Goal: Task Accomplishment & Management: Use online tool/utility

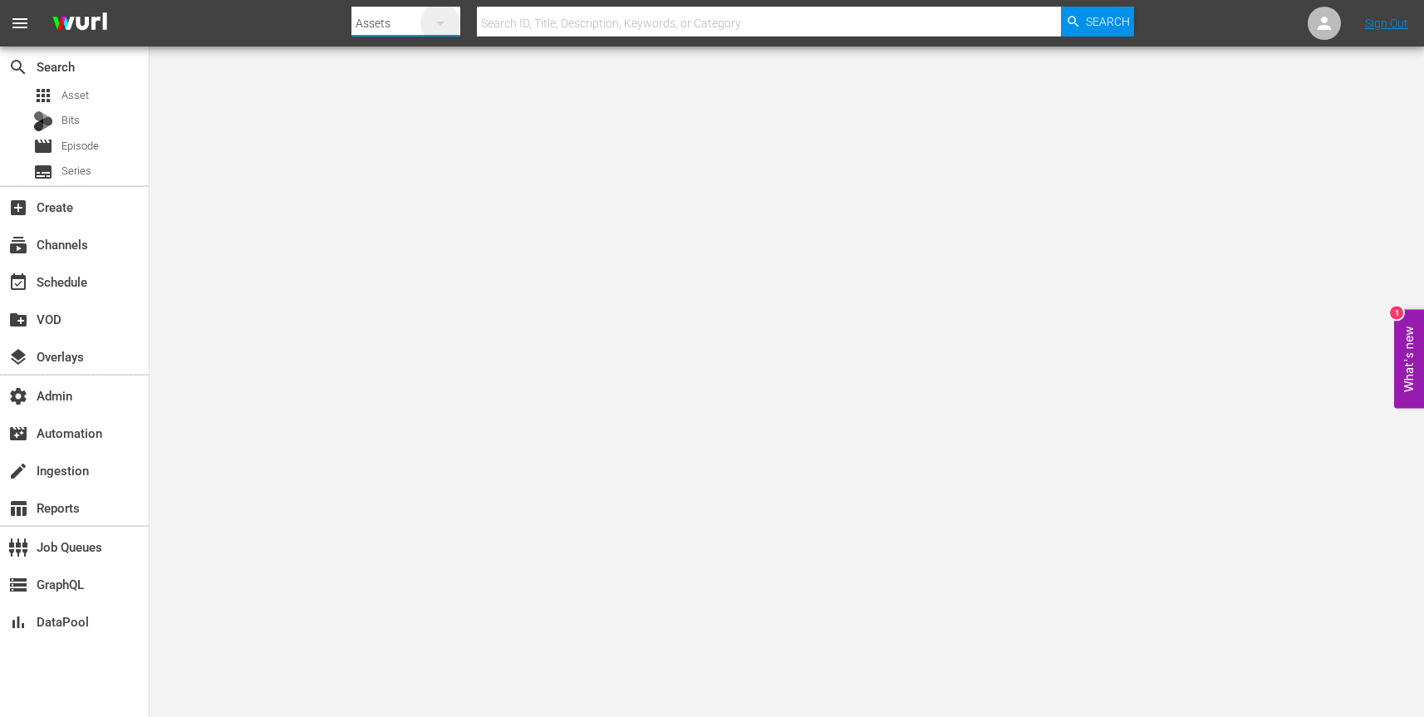
click at [432, 16] on icon "button" at bounding box center [440, 23] width 20 height 20
click at [404, 62] on div "Channels" at bounding box center [404, 70] width 66 height 27
click at [562, 23] on input "text" at bounding box center [769, 23] width 584 height 40
paste input "free_tv_networks_outlaw_1"
type input "free_tv_networks_outlaw_1"
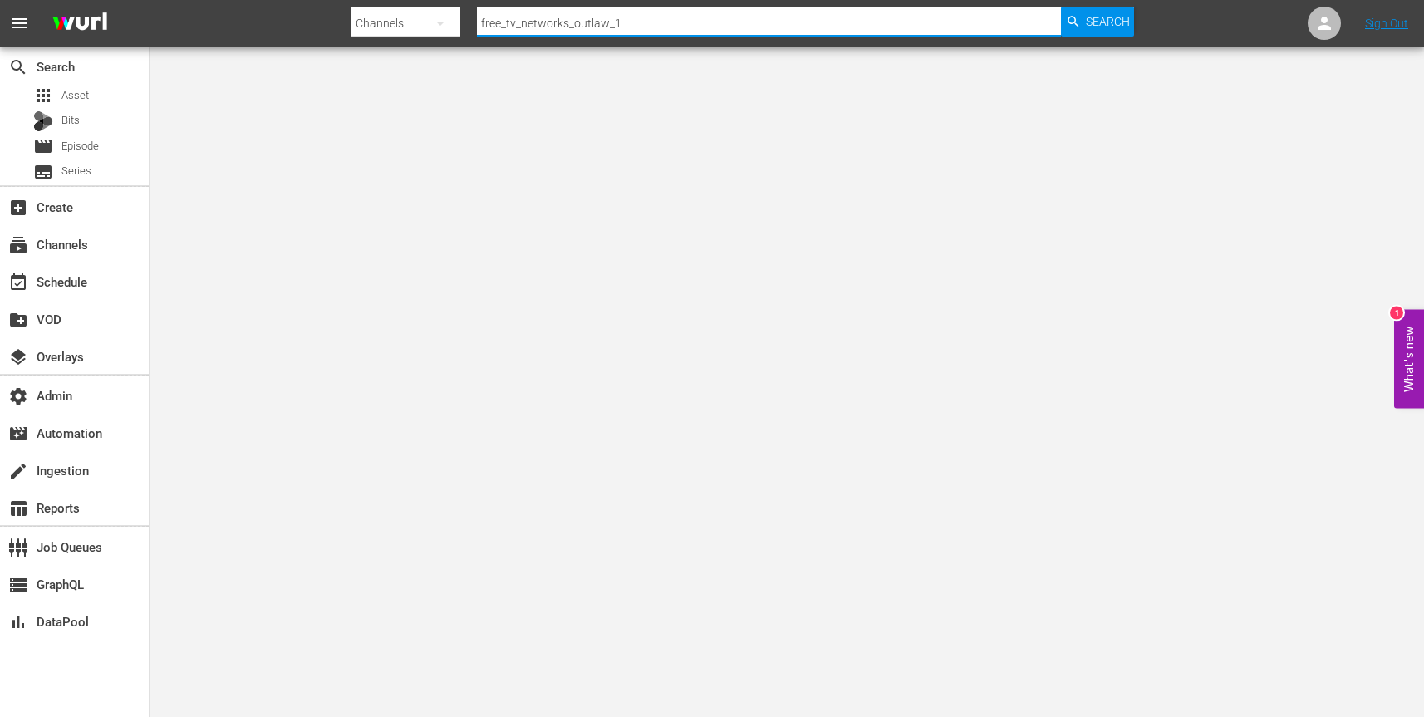
click at [1113, 21] on span "Search" at bounding box center [1108, 22] width 44 height 30
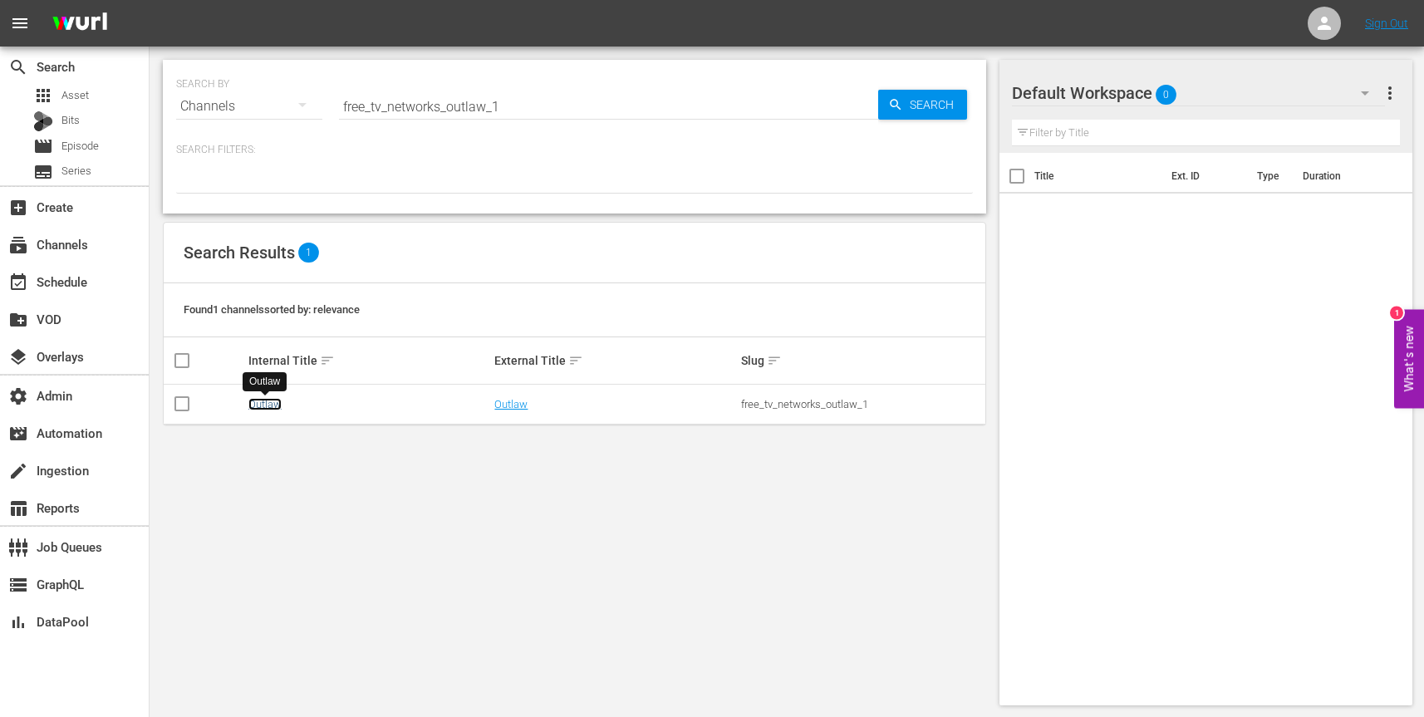
click at [263, 399] on link "Outlaw" at bounding box center [264, 404] width 33 height 12
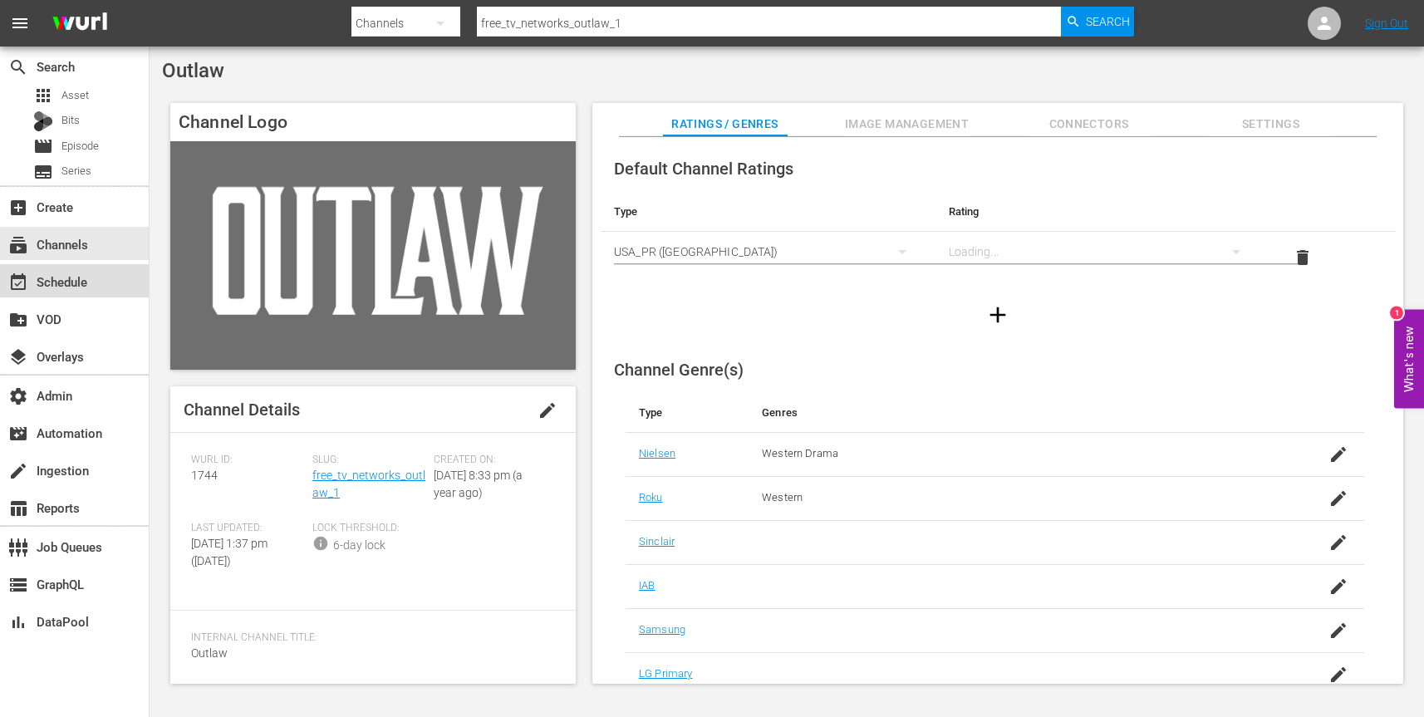
click at [97, 273] on div "event_available Schedule" at bounding box center [74, 280] width 149 height 33
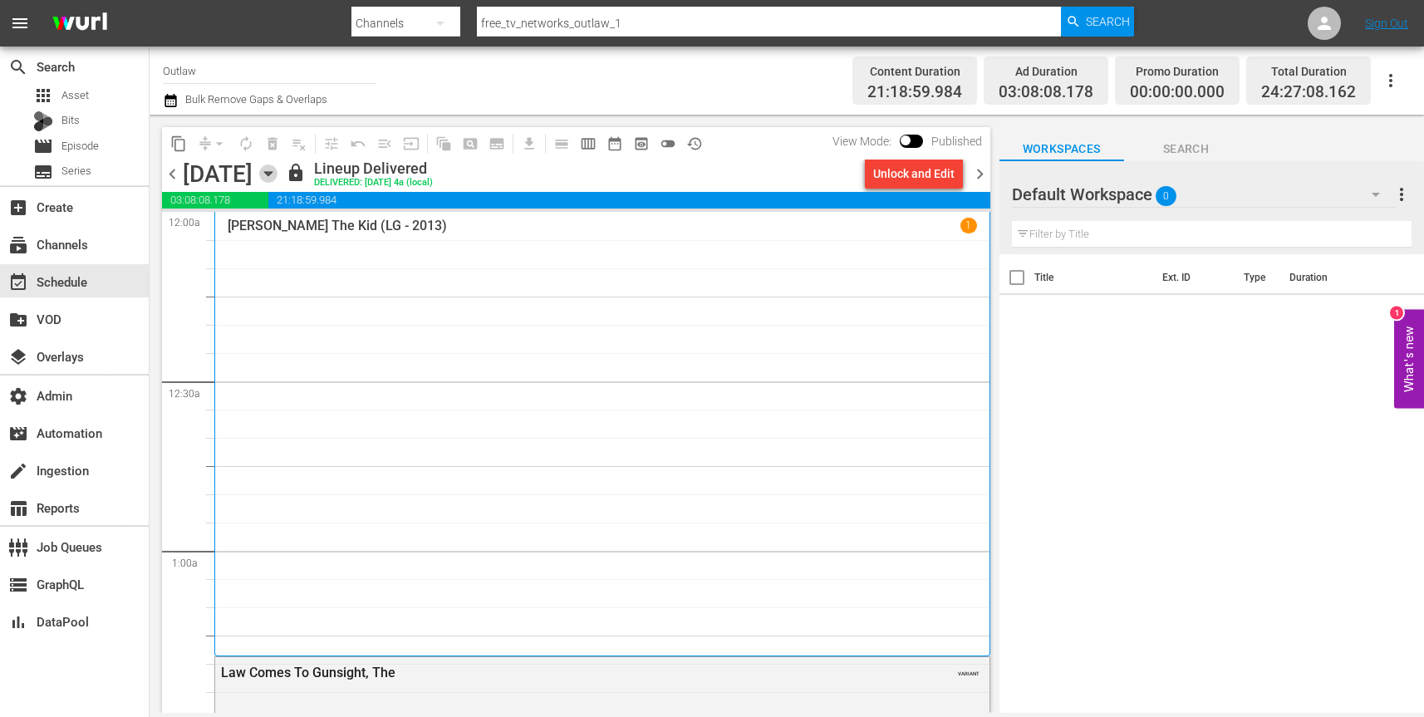
click at [278, 175] on icon "button" at bounding box center [268, 174] width 18 height 18
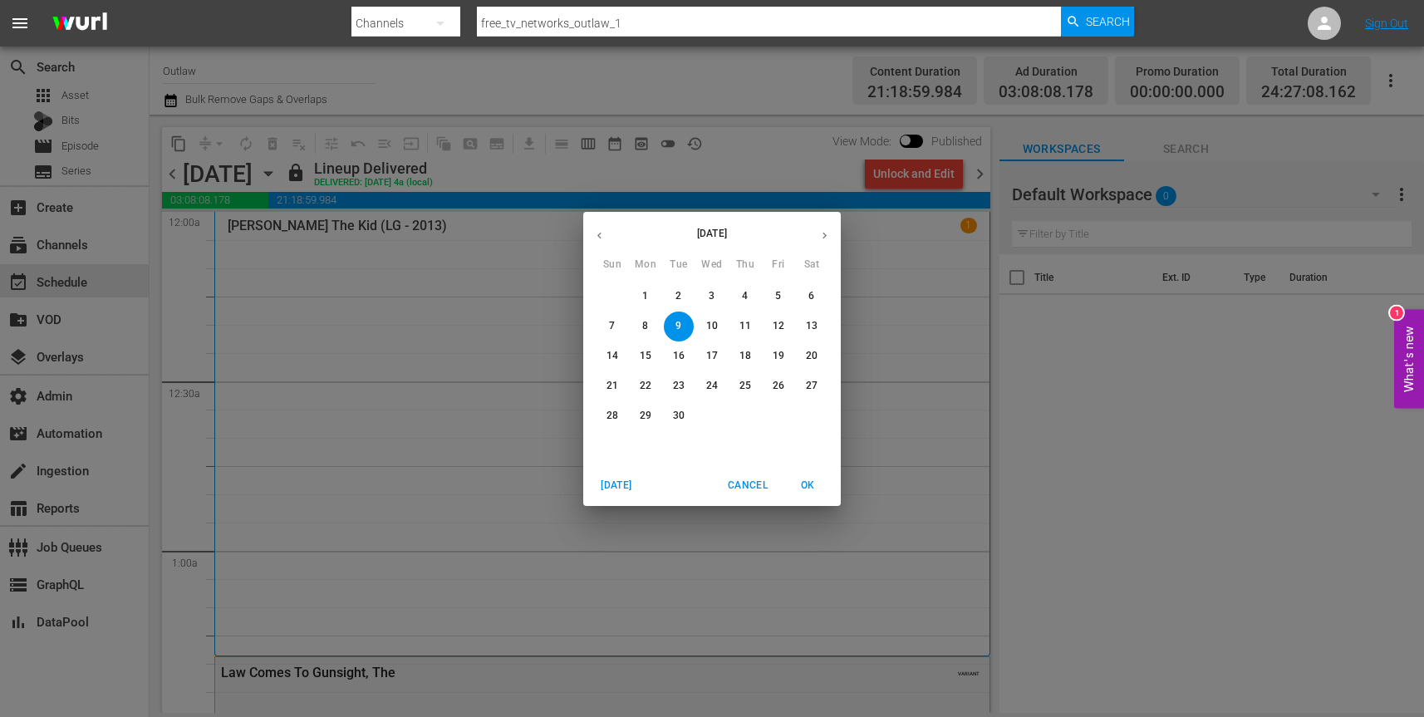
click at [709, 323] on p "10" at bounding box center [712, 326] width 12 height 14
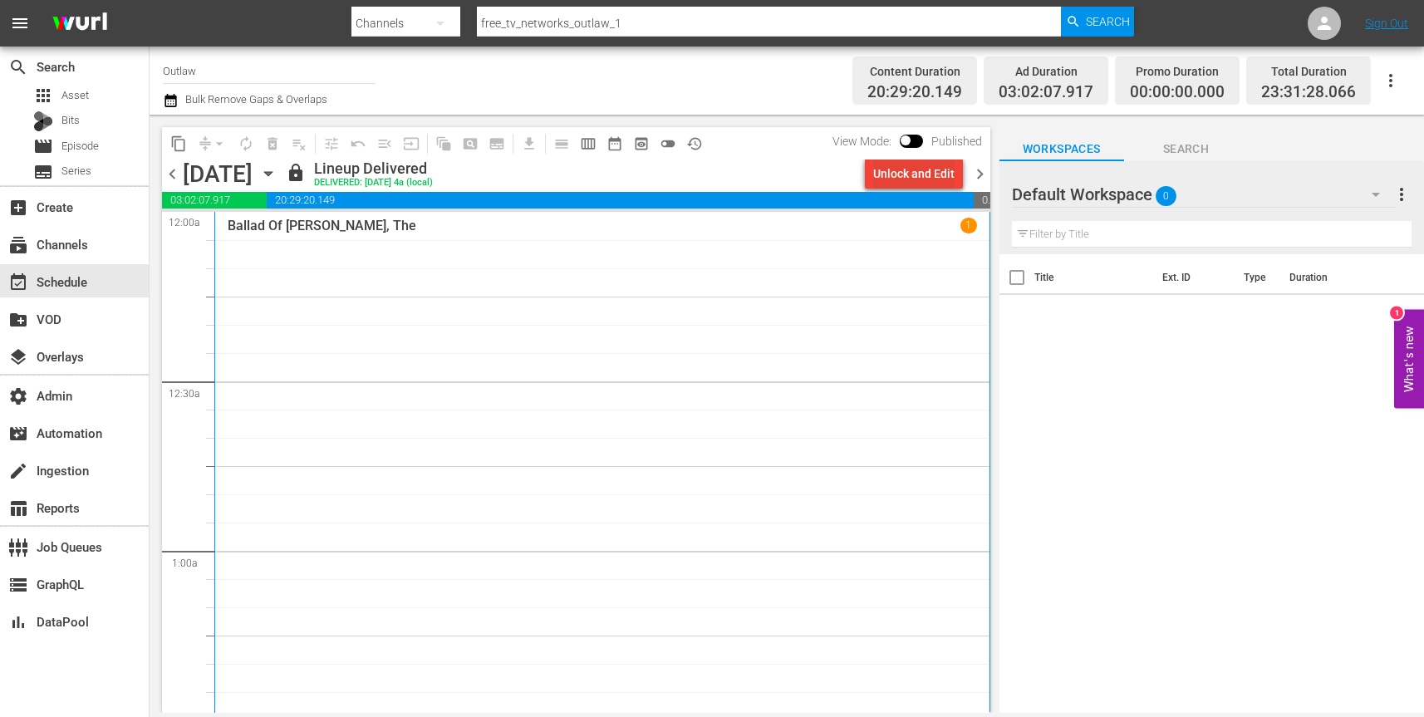
click at [926, 174] on div "Unlock and Edit" at bounding box center [913, 174] width 81 height 30
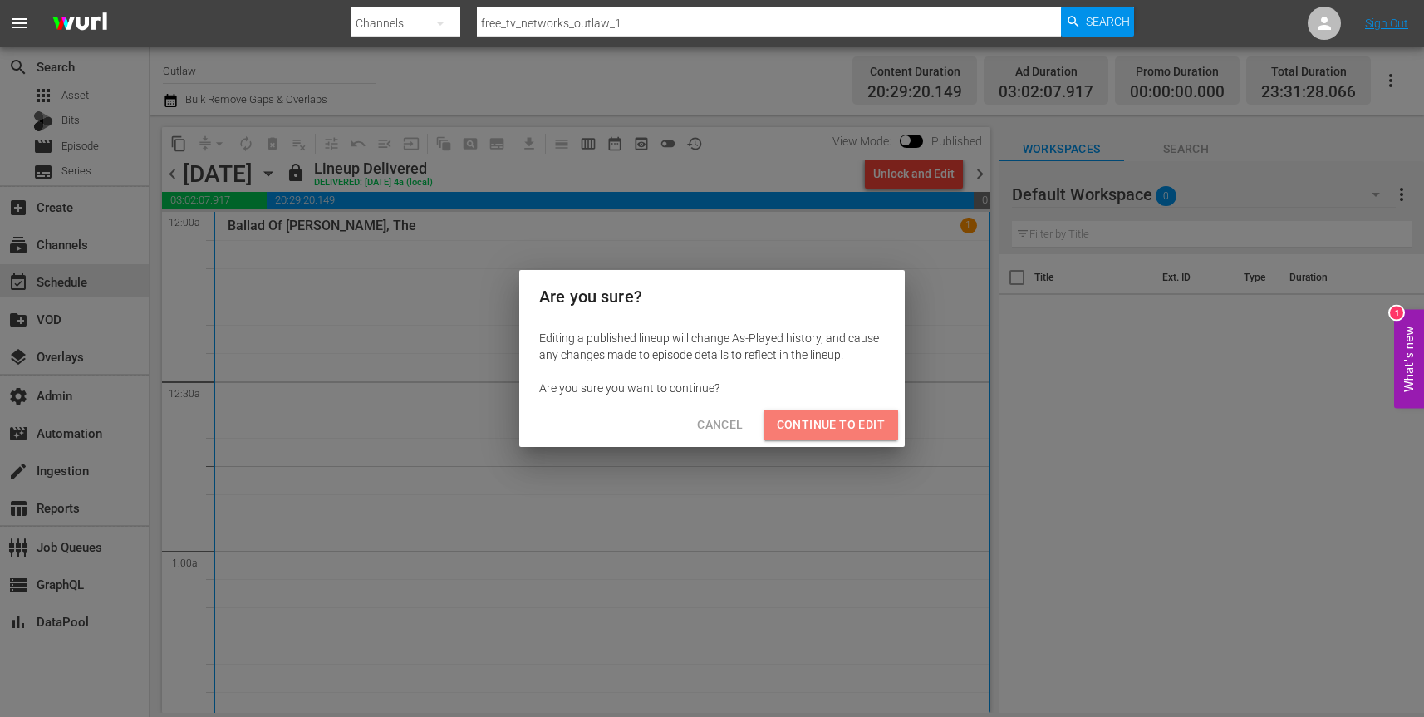
click at [848, 420] on span "Continue to Edit" at bounding box center [831, 425] width 108 height 21
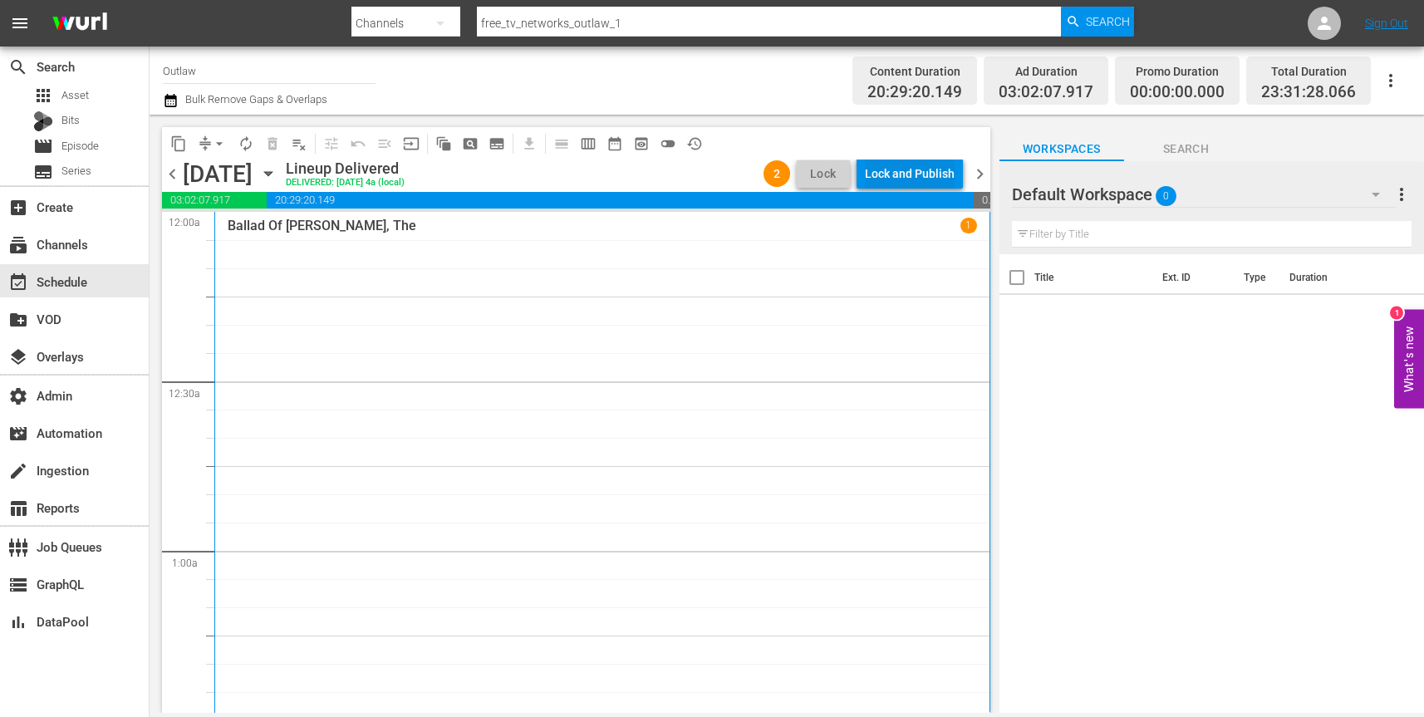
click at [912, 173] on div "Lock and Publish" at bounding box center [910, 174] width 90 height 30
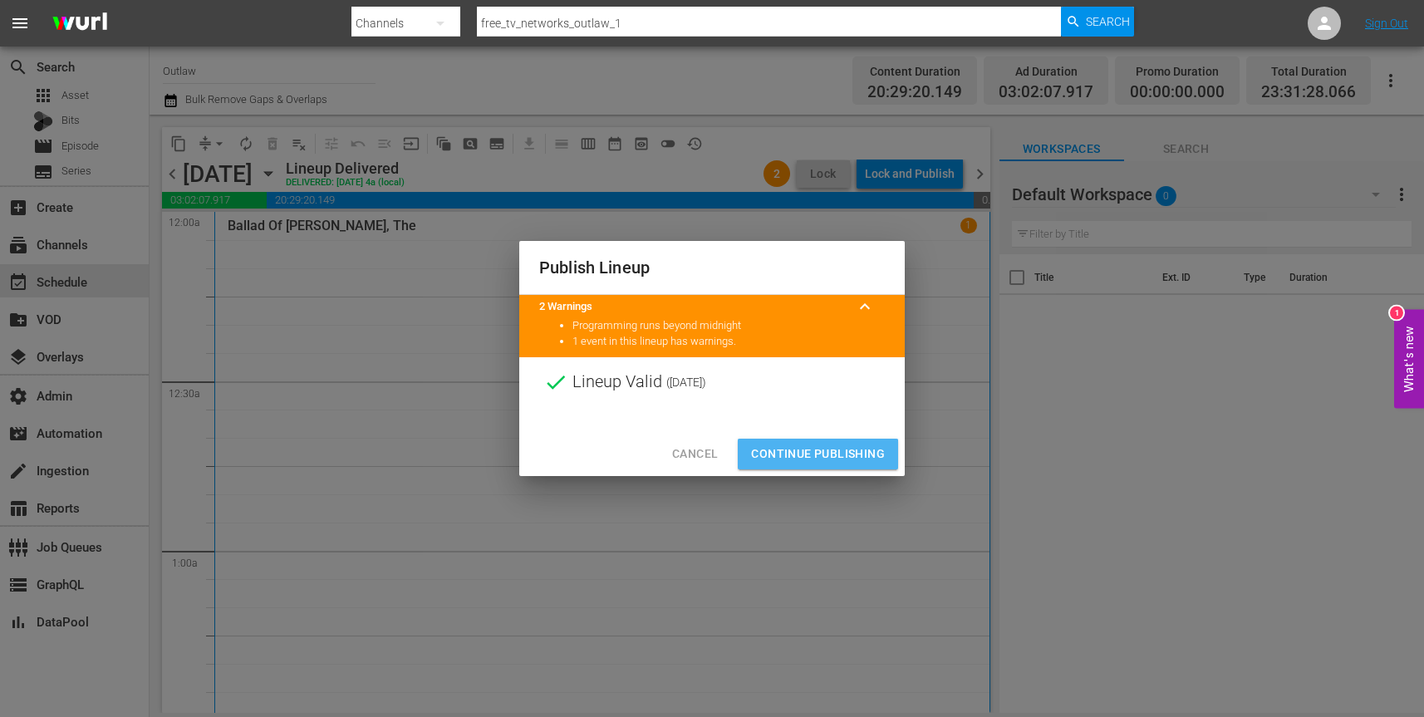
click at [807, 465] on button "Continue Publishing" at bounding box center [818, 454] width 160 height 31
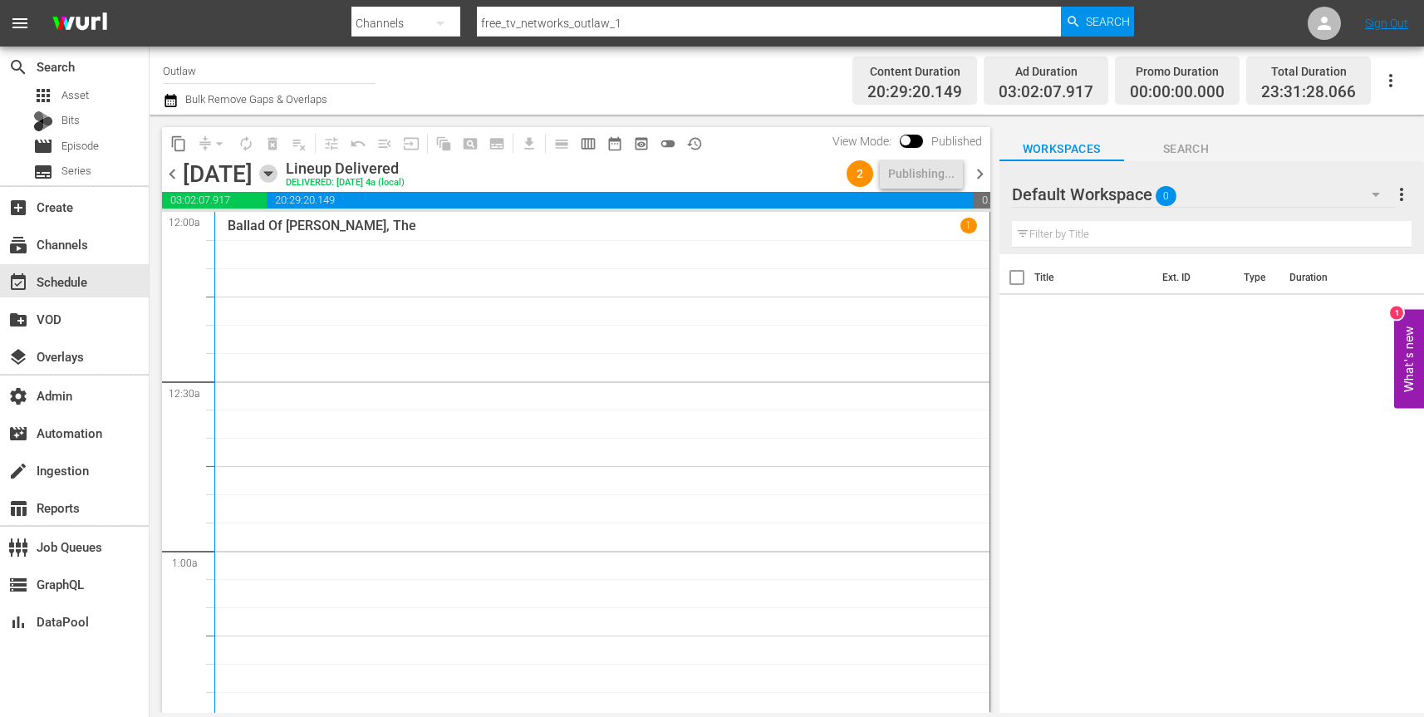
click at [272, 174] on icon "button" at bounding box center [267, 174] width 7 height 4
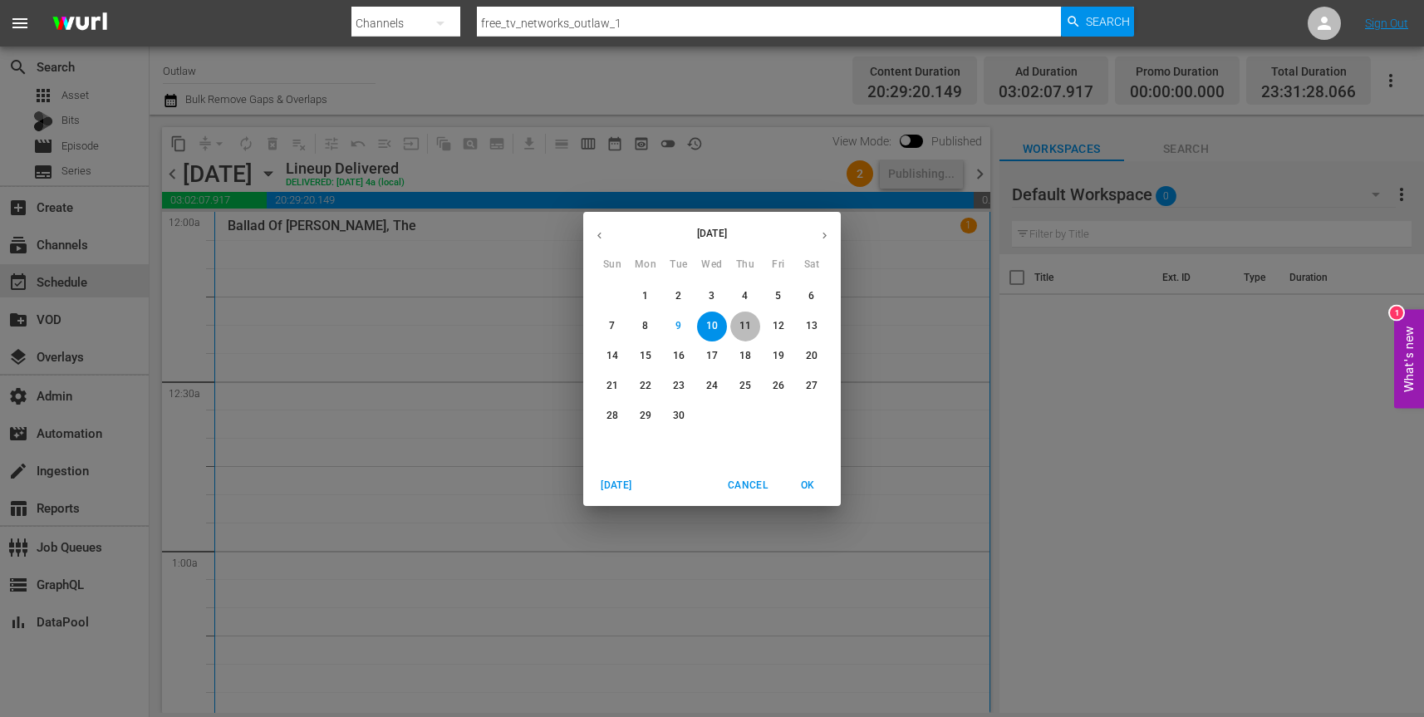
click at [740, 330] on p "11" at bounding box center [746, 326] width 12 height 14
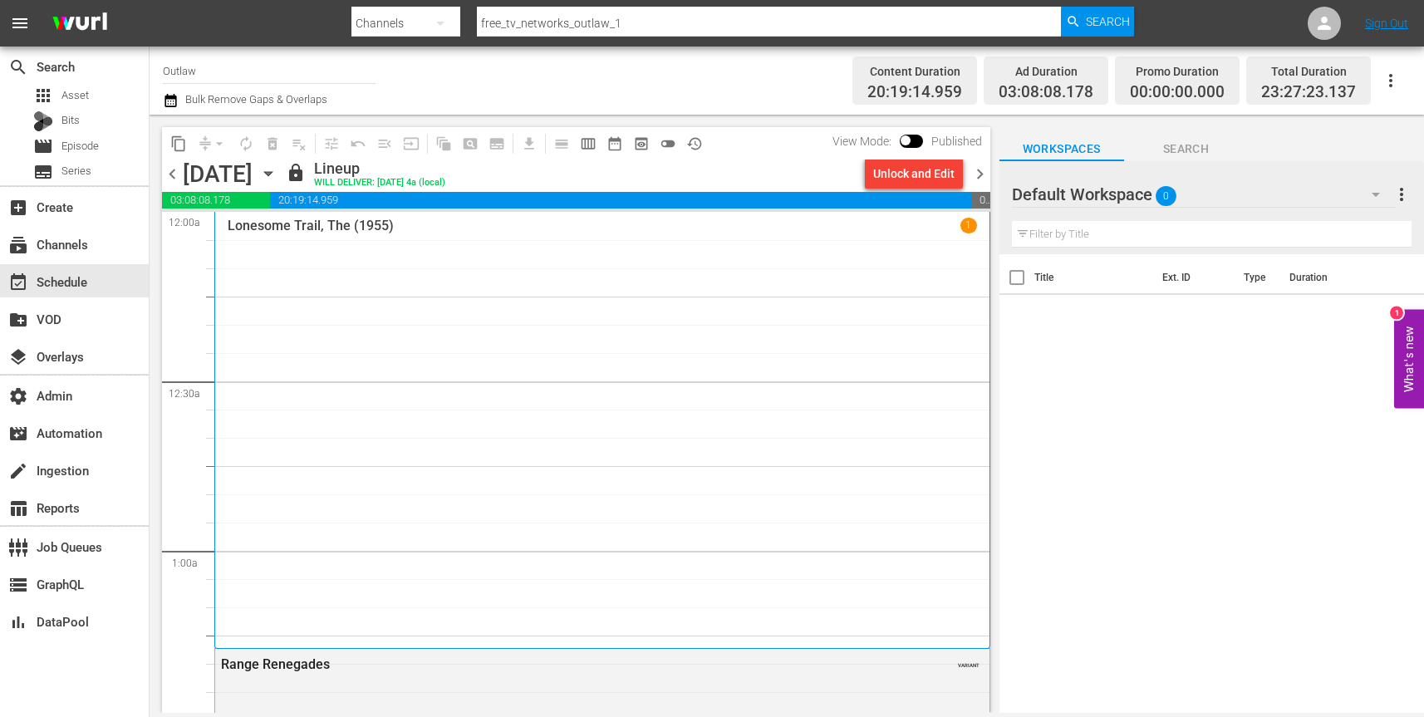
click at [934, 177] on div "Unlock and Edit" at bounding box center [913, 174] width 81 height 30
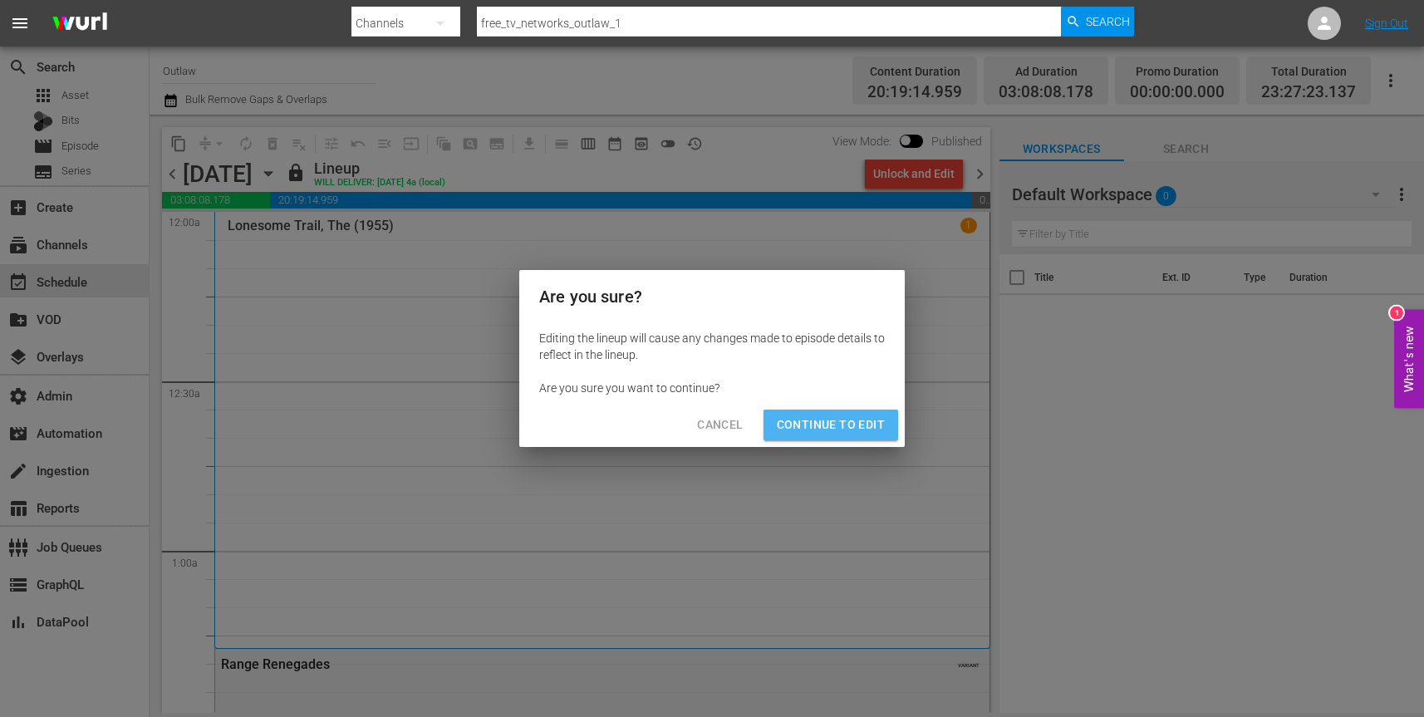
click at [860, 421] on span "Continue to Edit" at bounding box center [831, 425] width 108 height 21
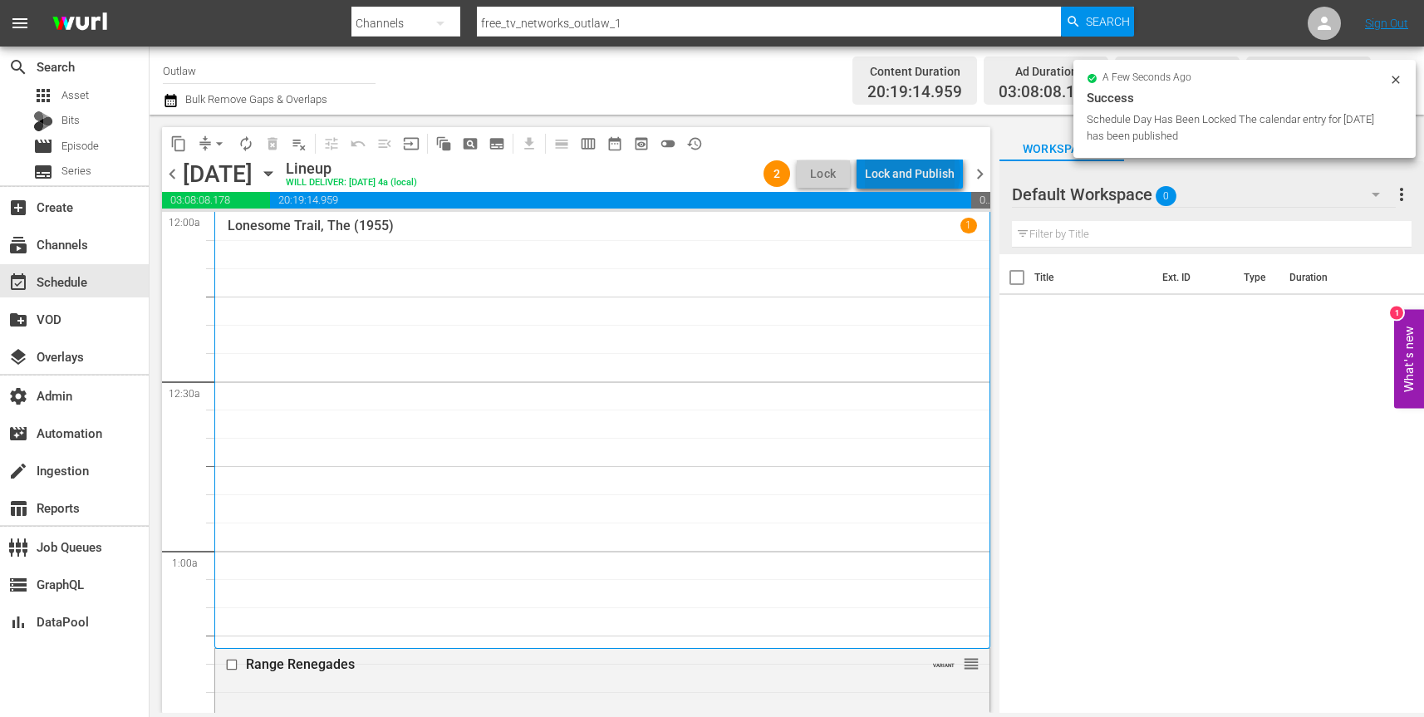
click at [917, 173] on div "Lock and Publish" at bounding box center [910, 174] width 90 height 30
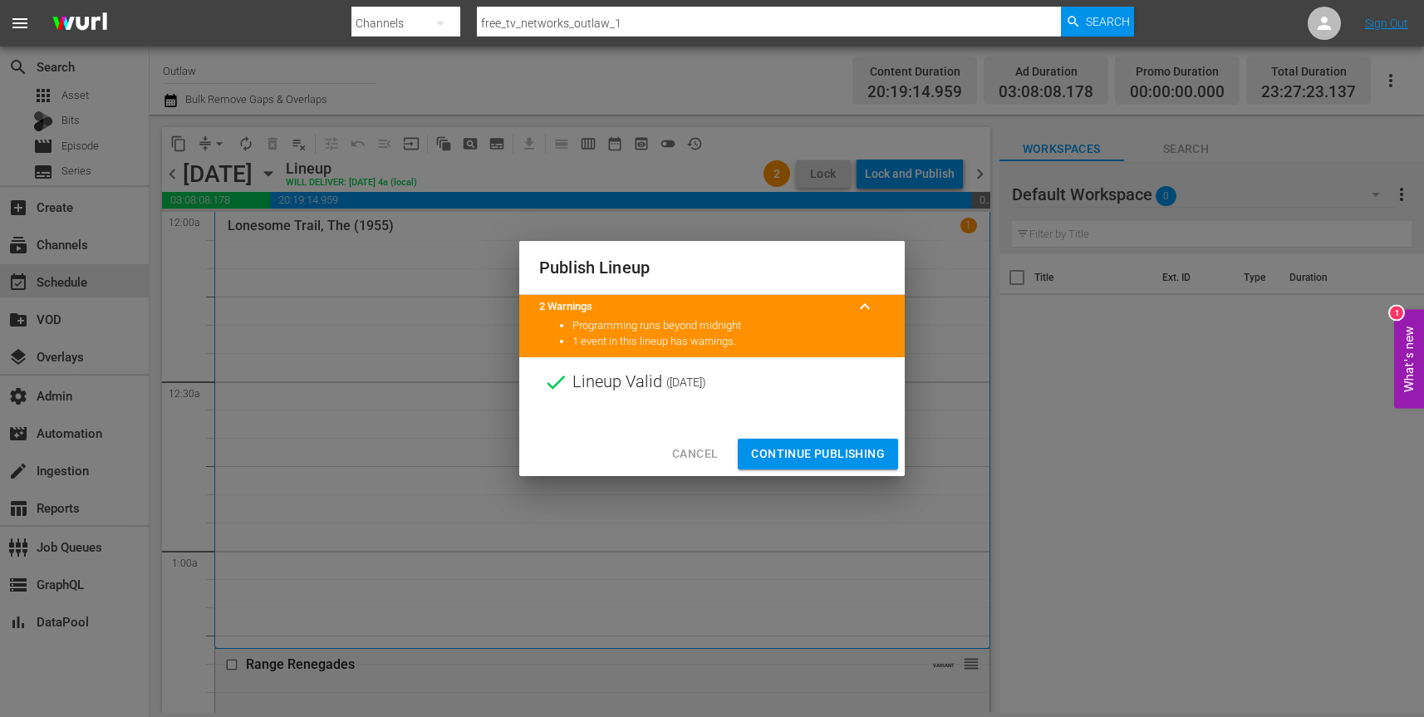
click at [838, 448] on span "Continue Publishing" at bounding box center [818, 454] width 134 height 21
